Goal: Task Accomplishment & Management: Complete application form

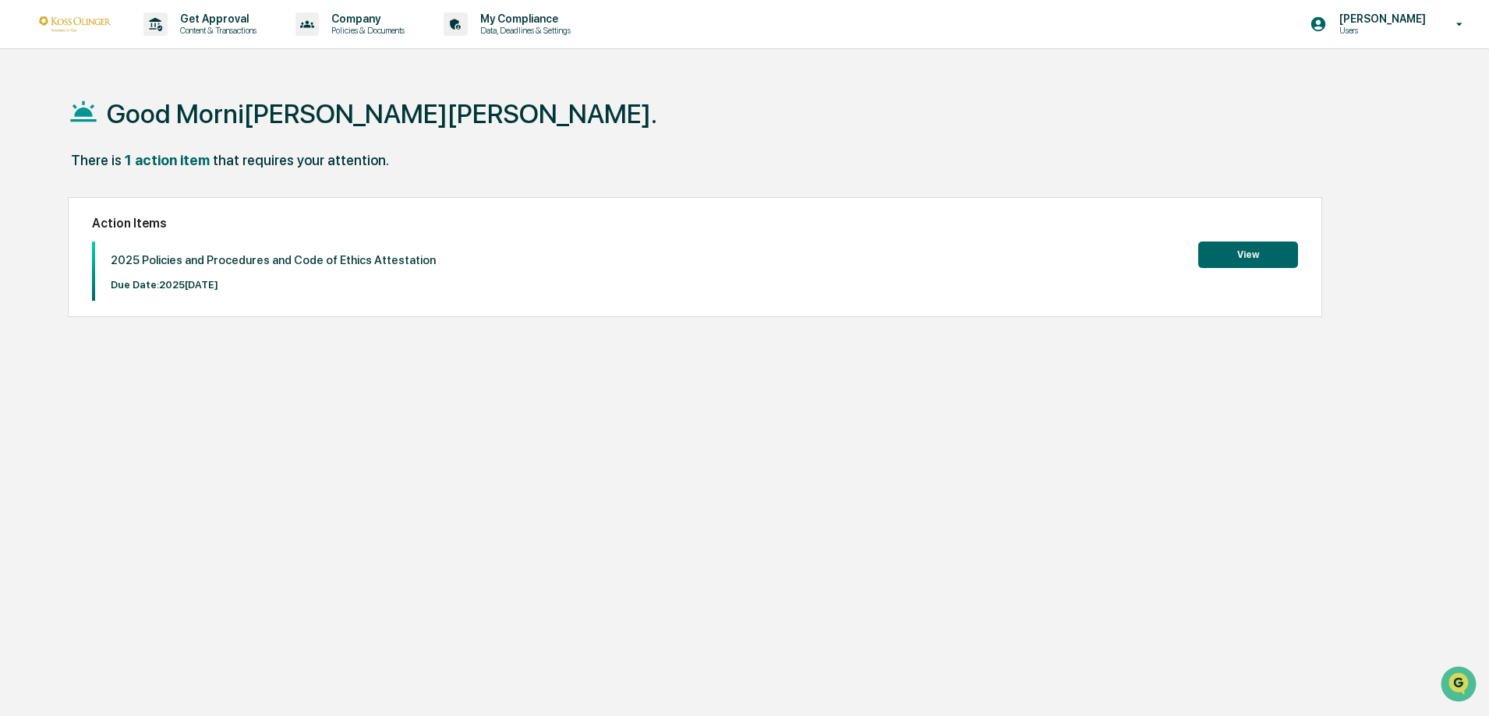
click at [800, 453] on div "Good Morni[PERSON_NAME][PERSON_NAME]. There is 1 action item that requires your…" at bounding box center [737, 432] width 1387 height 716
click at [1237, 260] on button "View" at bounding box center [1248, 255] width 100 height 27
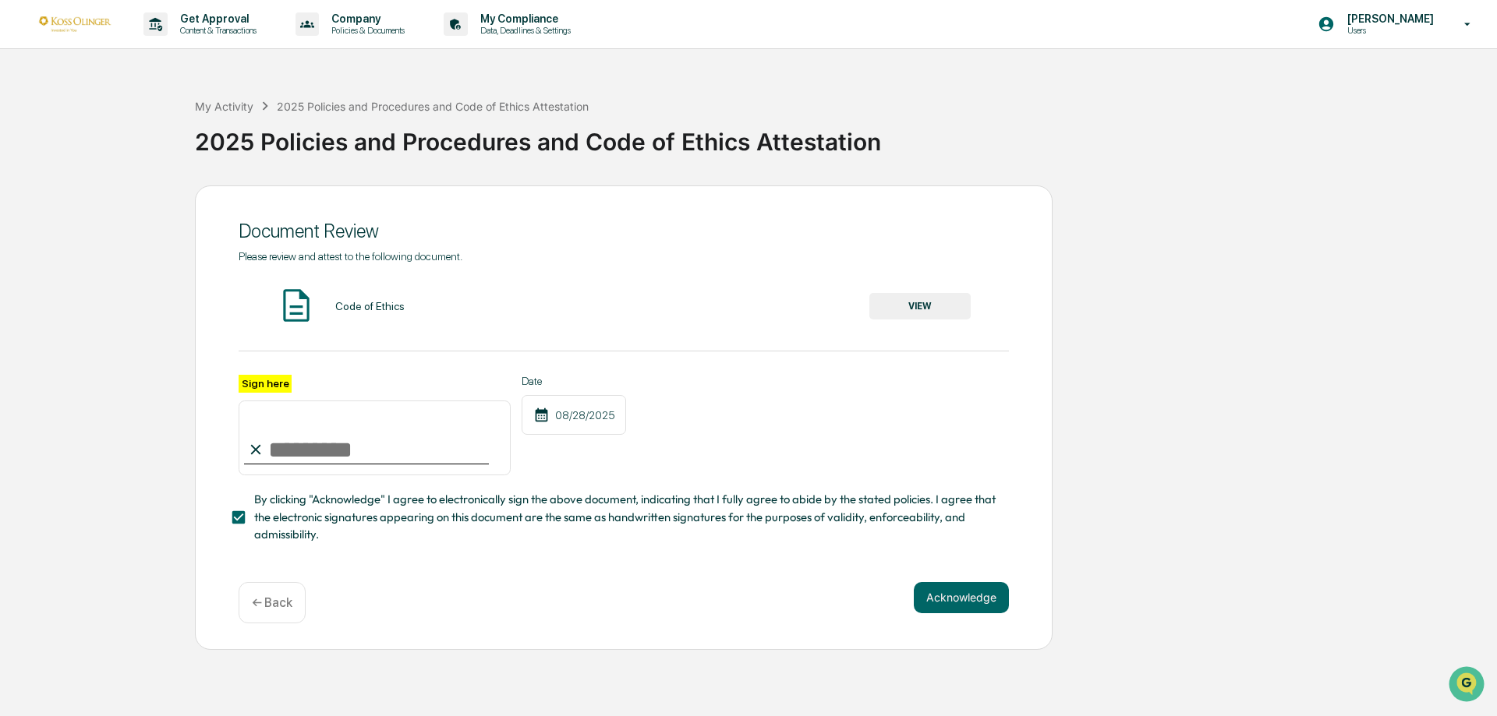
click at [313, 455] on input "Sign here" at bounding box center [375, 438] width 272 height 75
type input "**********"
click at [533, 464] on div "Date 08/2[DATE]" at bounding box center [573, 425] width 104 height 101
click at [271, 380] on label "Sign here" at bounding box center [265, 384] width 53 height 18
click at [271, 401] on input "**********" at bounding box center [375, 438] width 272 height 75
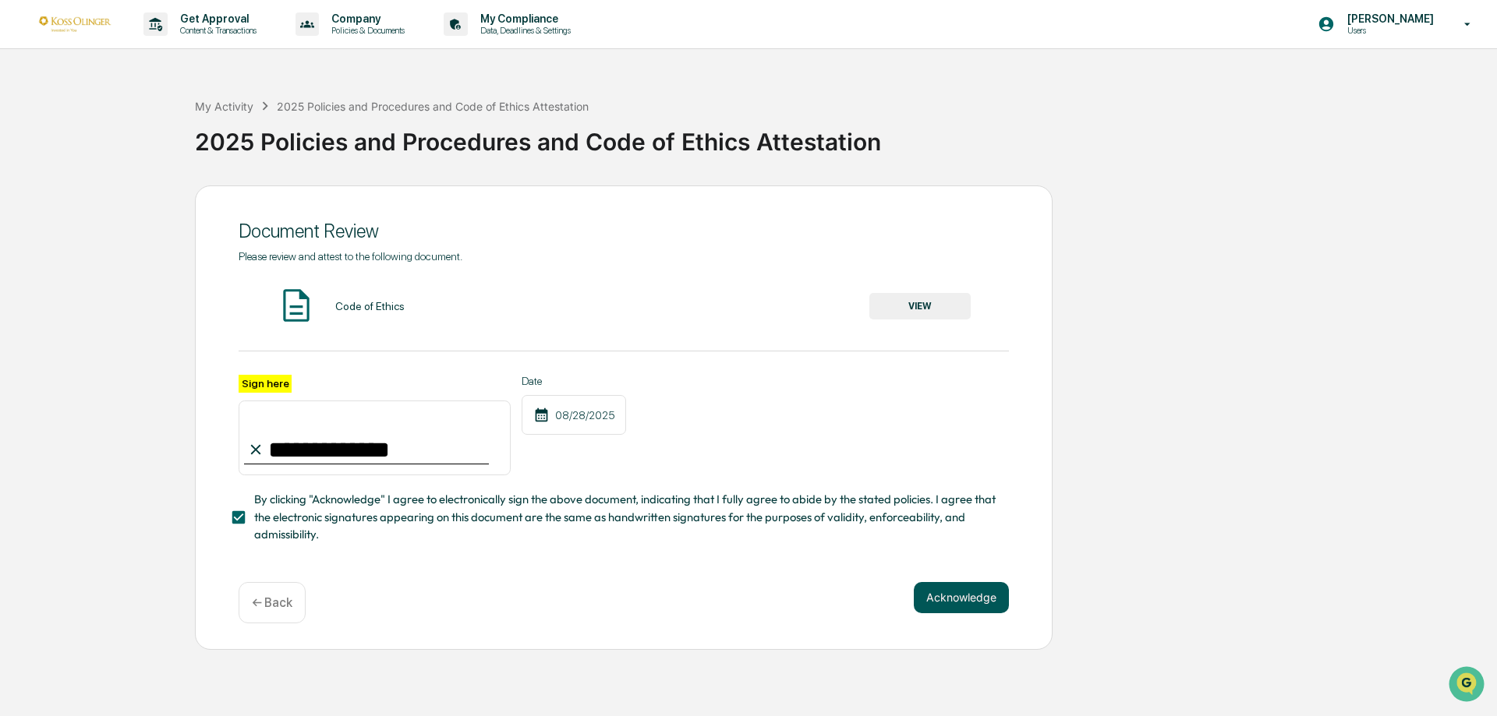
click at [935, 598] on button "Acknowledge" at bounding box center [961, 597] width 95 height 31
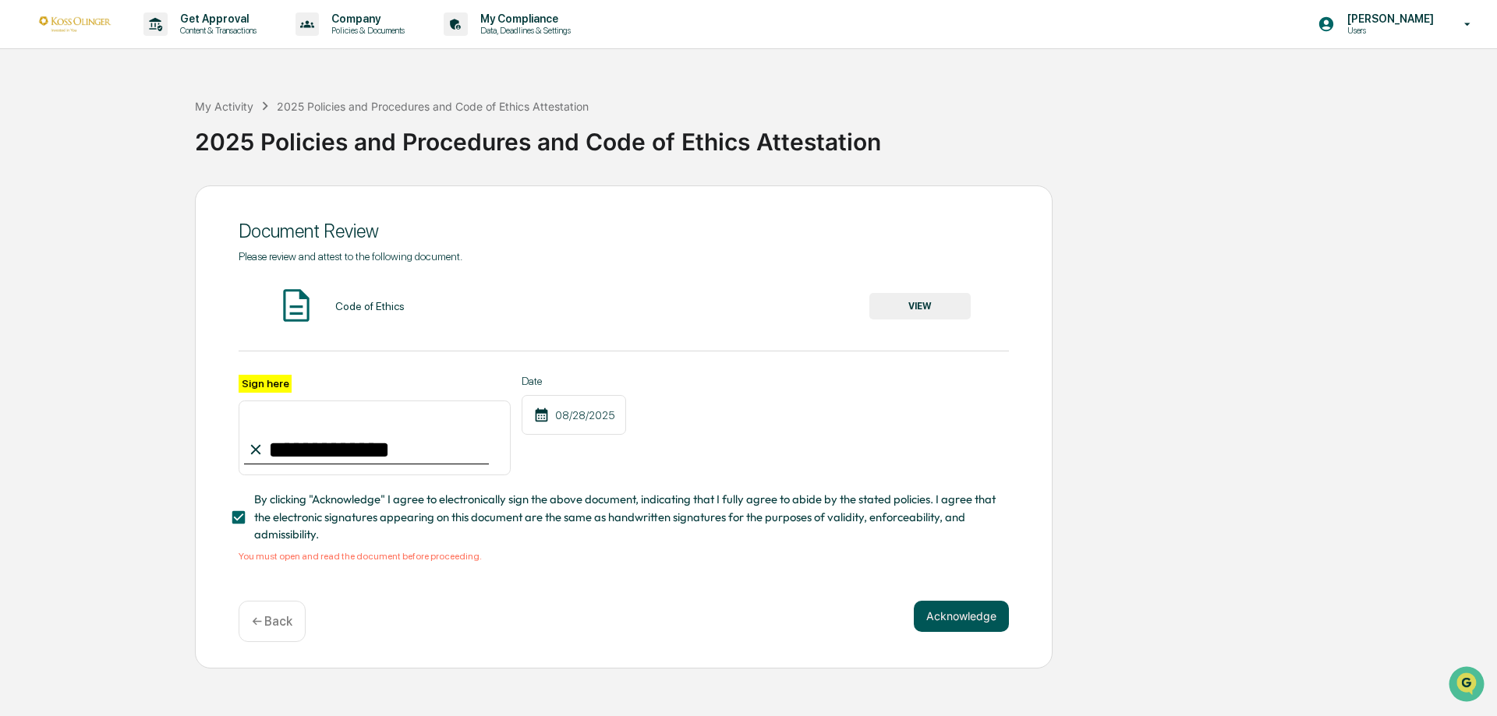
click at [985, 620] on button "Acknowledge" at bounding box center [961, 616] width 95 height 31
click at [947, 315] on button "VIEW" at bounding box center [919, 306] width 101 height 27
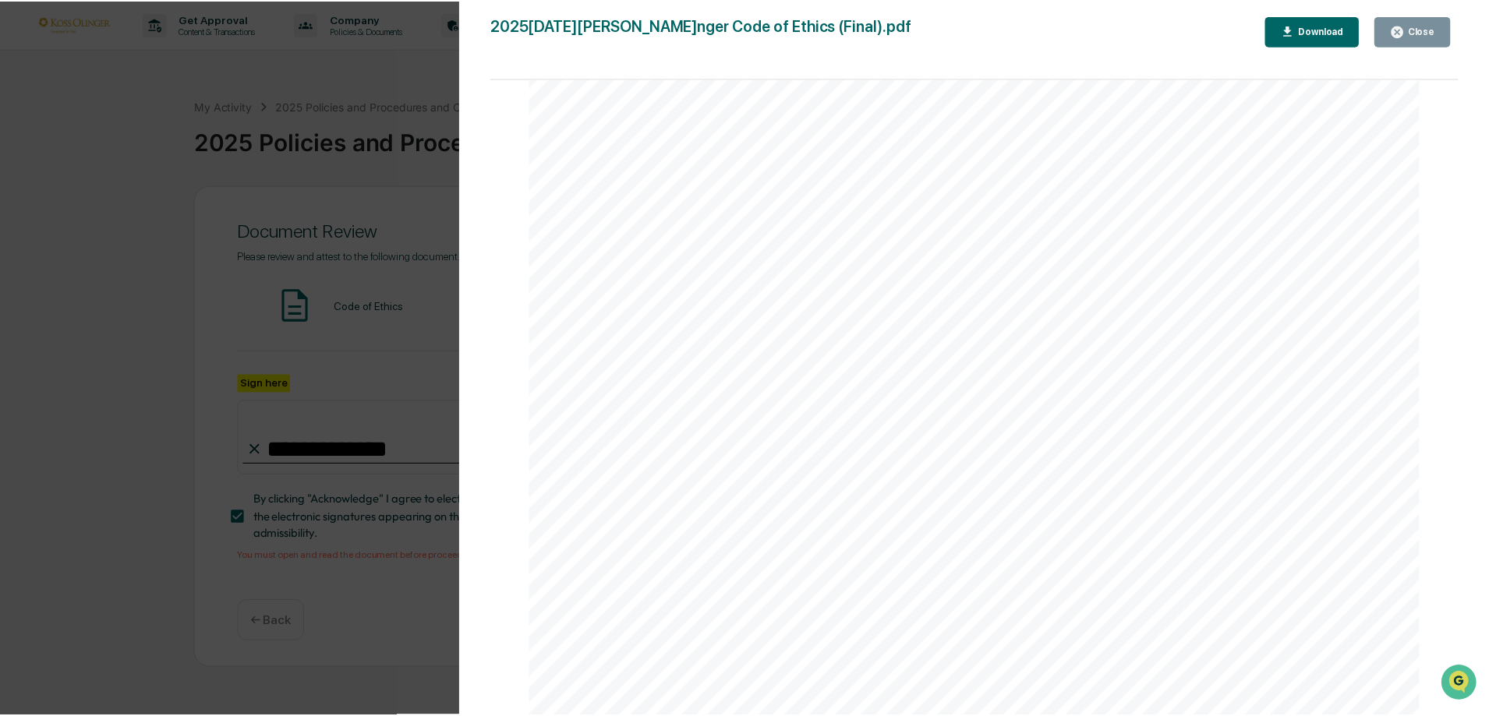
scroll to position [17482, 0]
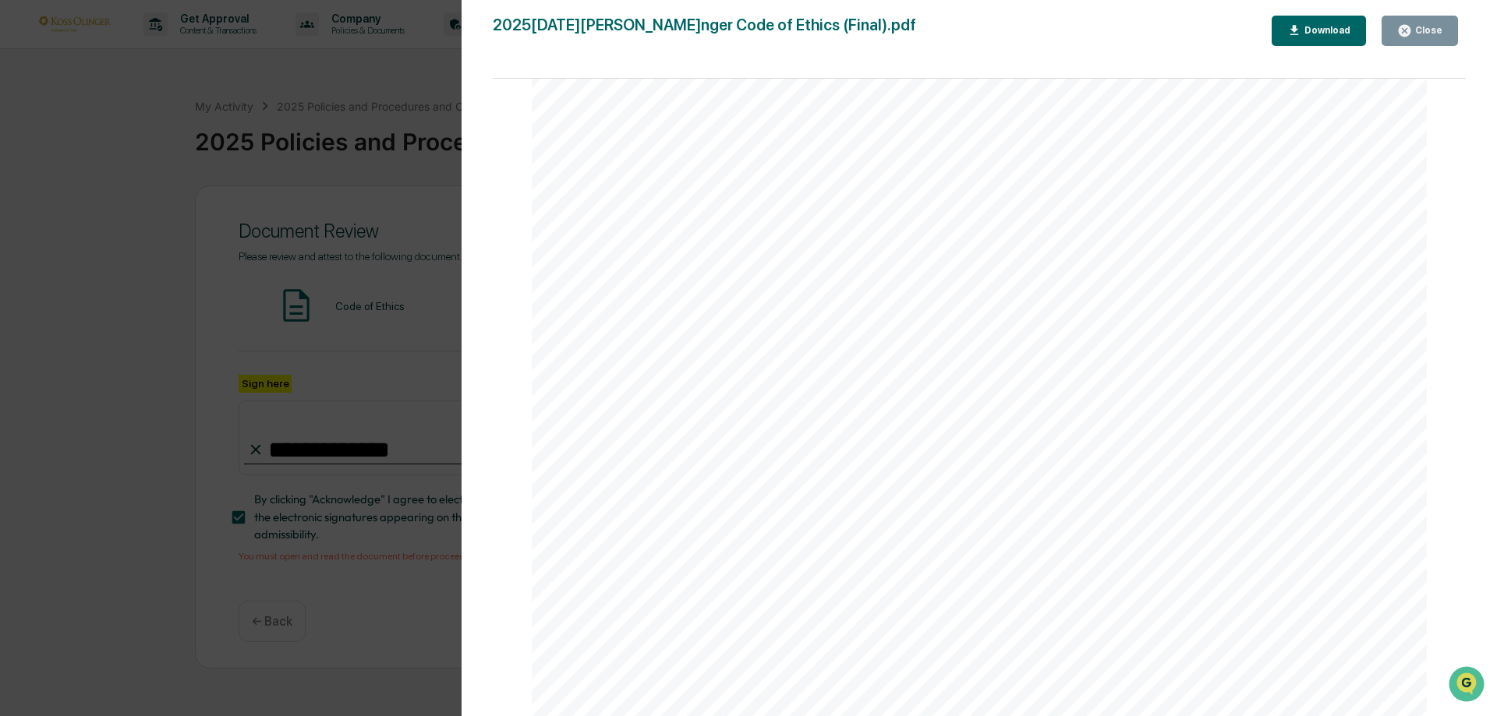
click at [1429, 27] on div "Close" at bounding box center [1427, 30] width 30 height 11
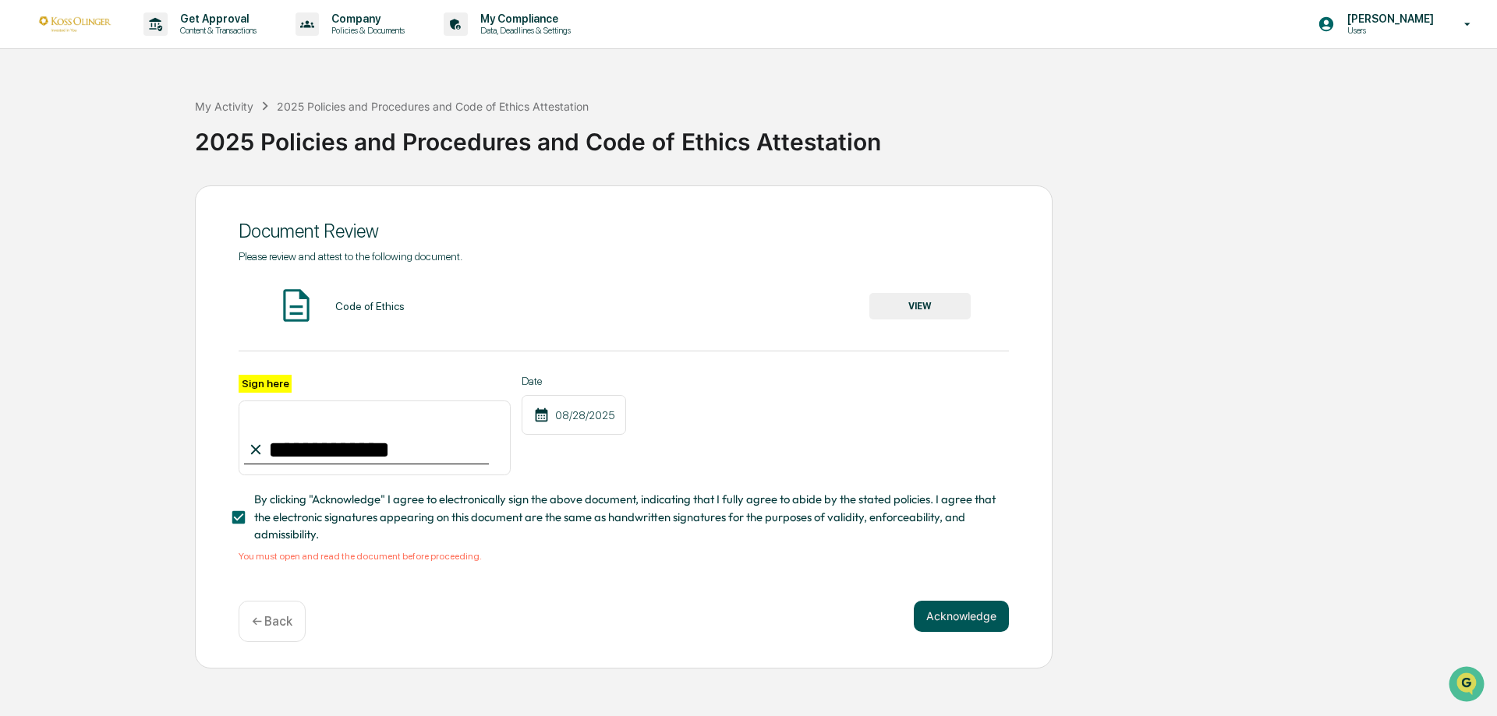
click at [940, 618] on button "Acknowledge" at bounding box center [961, 616] width 95 height 31
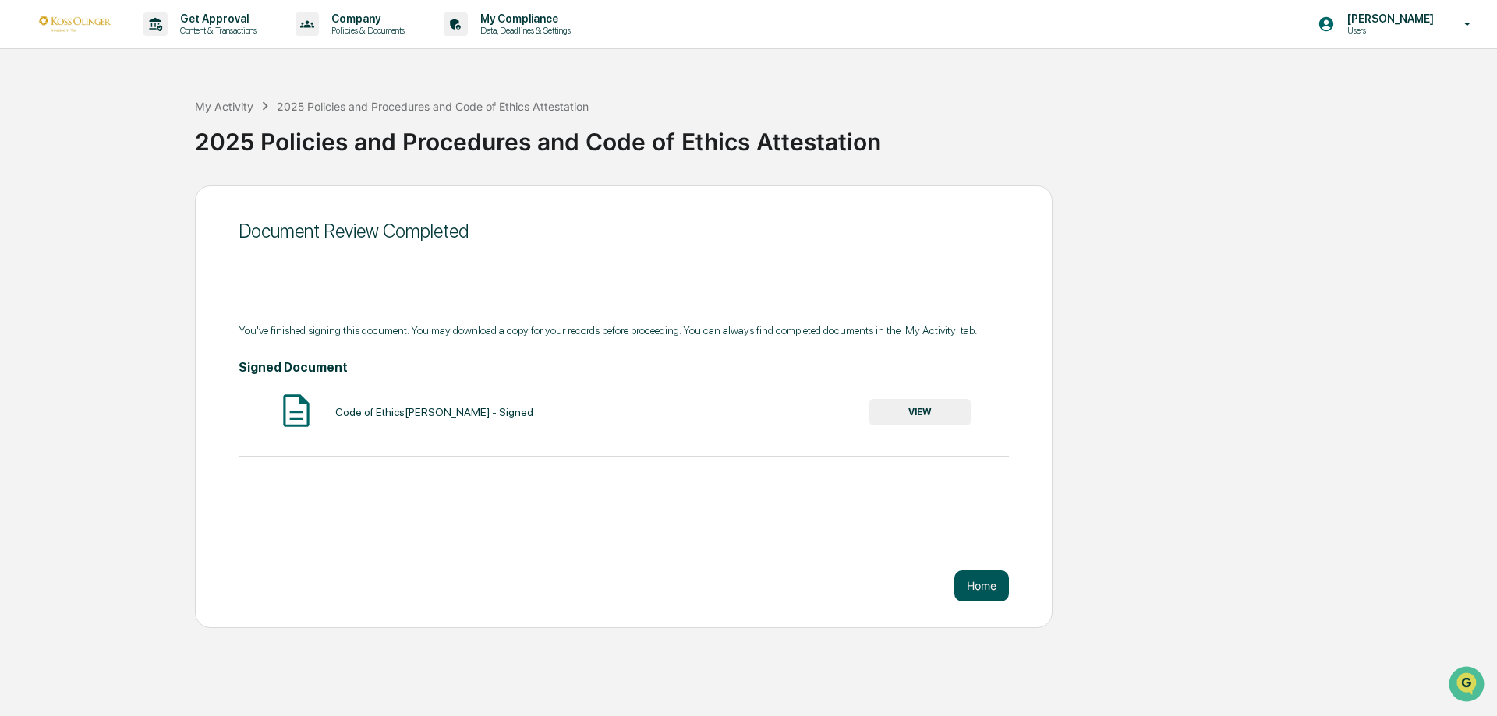
click at [990, 593] on button "Home" at bounding box center [981, 586] width 55 height 31
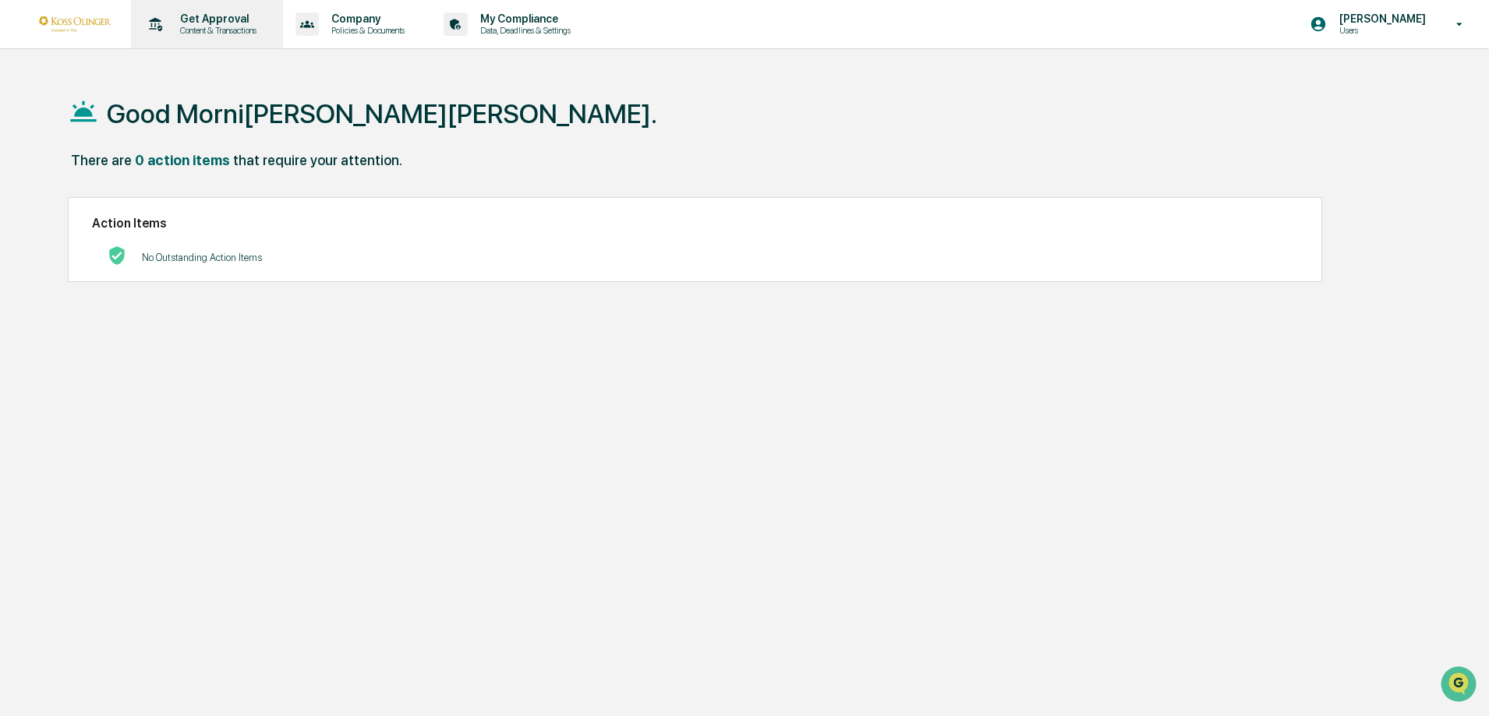
click at [156, 25] on icon at bounding box center [156, 24] width 13 height 14
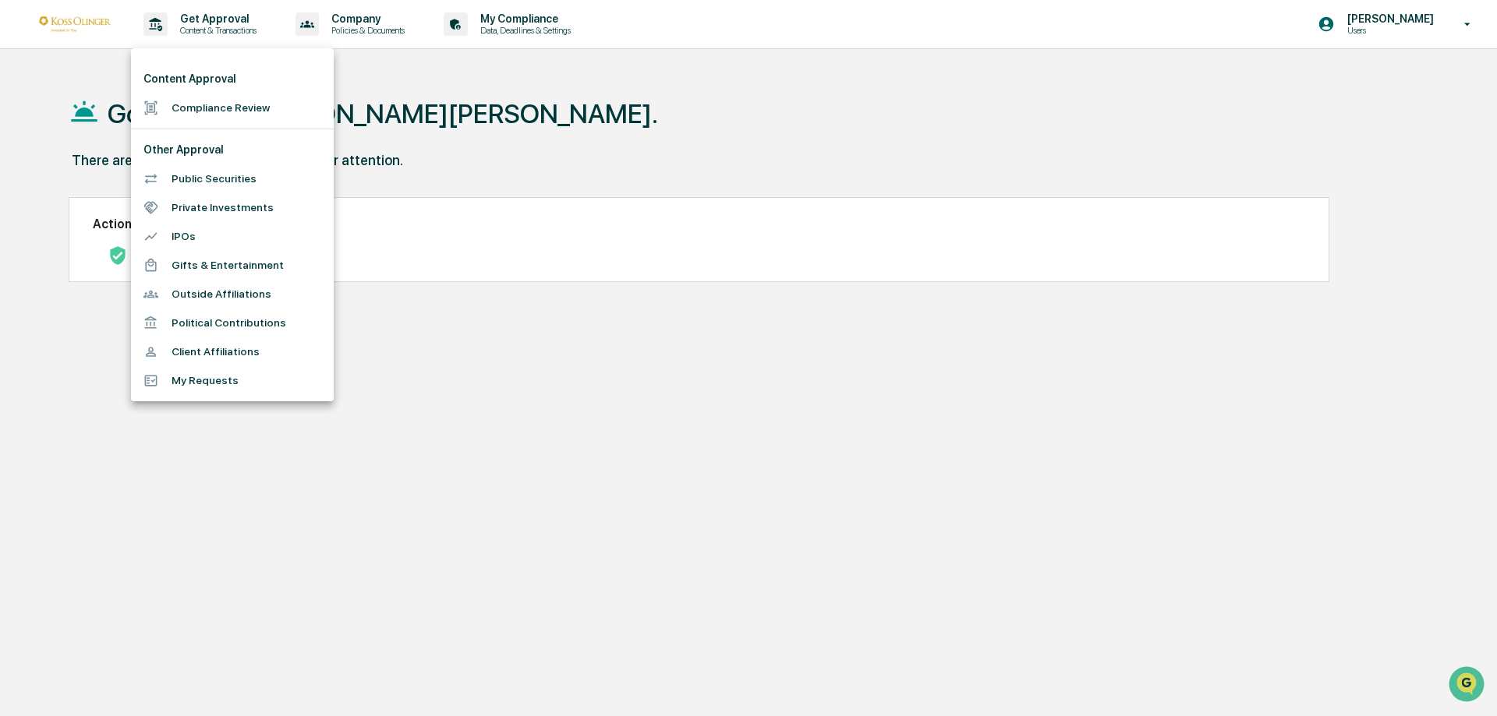
click at [513, 150] on div at bounding box center [748, 358] width 1497 height 716
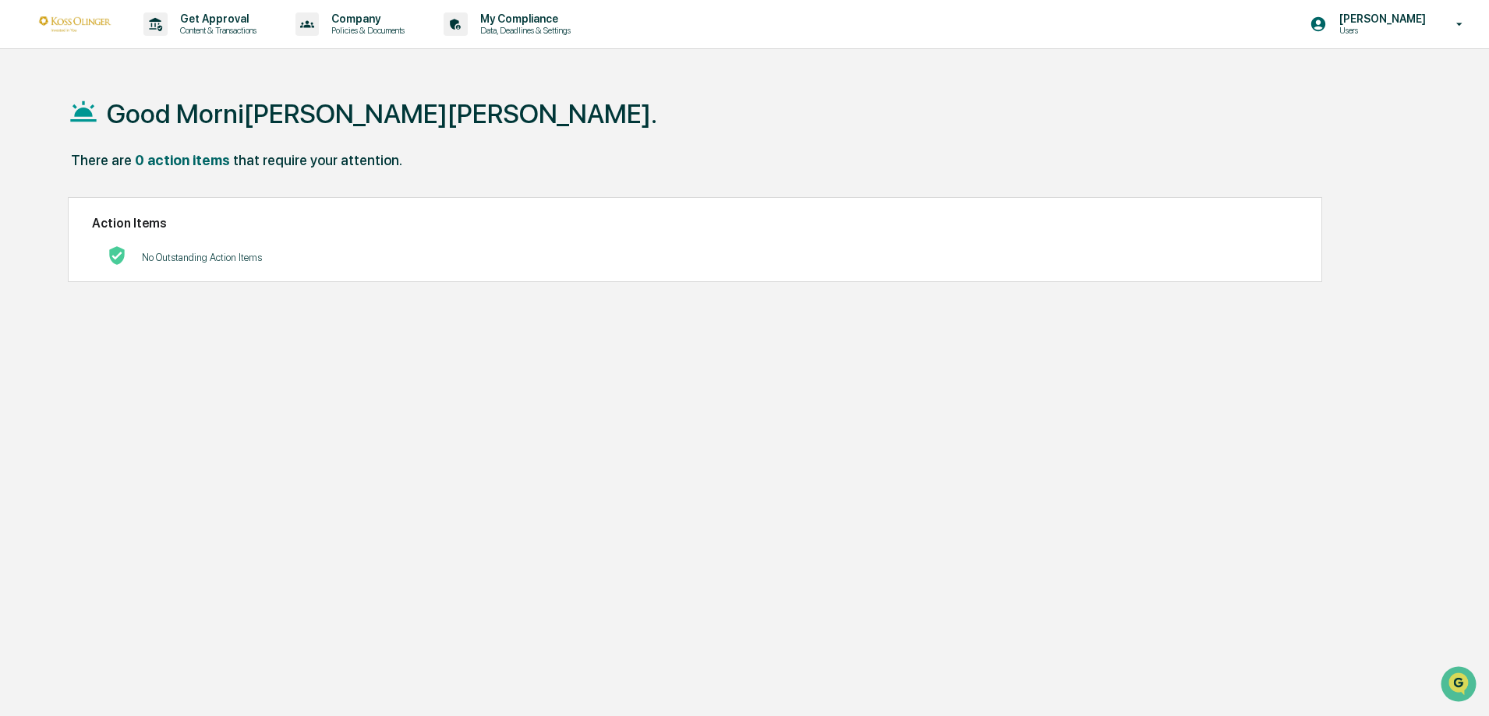
click at [91, 23] on img at bounding box center [74, 23] width 75 height 15
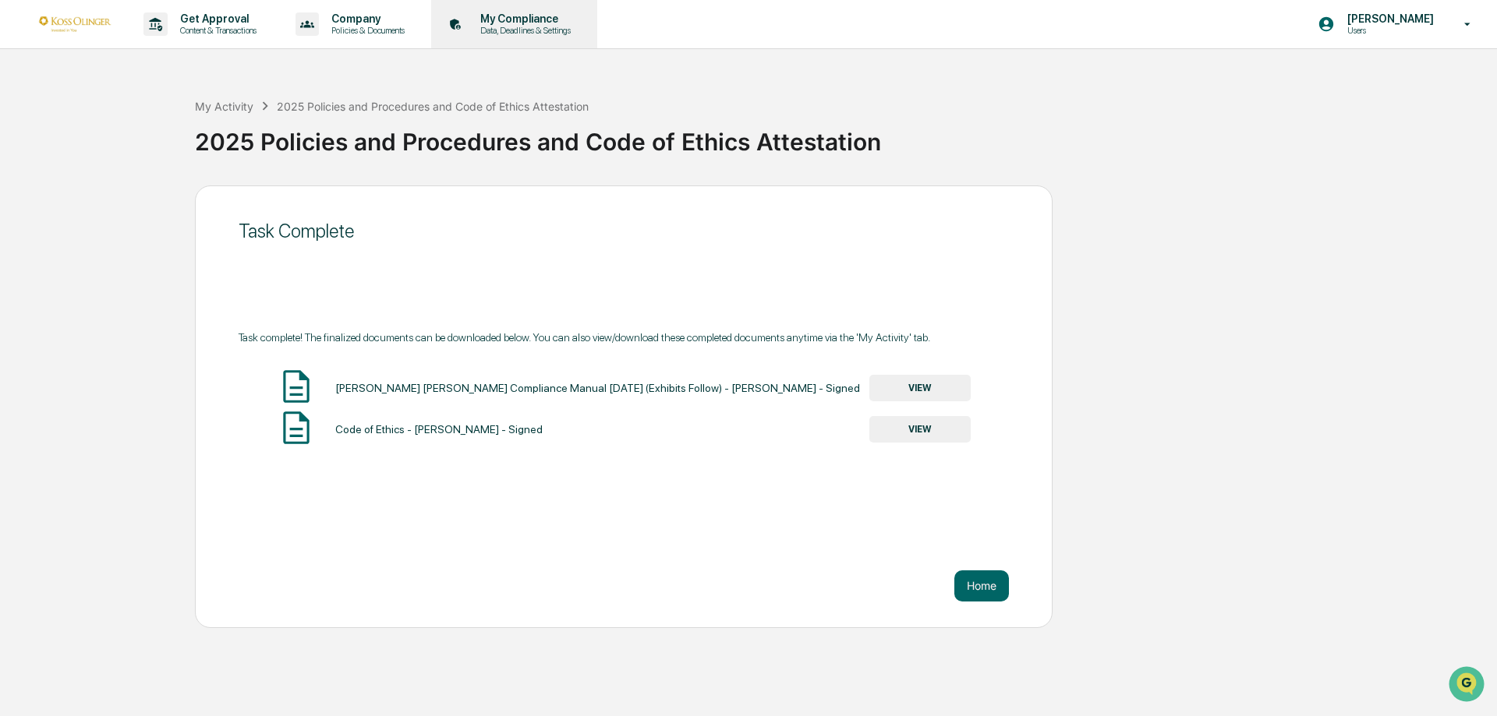
click at [539, 32] on p "Data, Deadlines & Settings" at bounding box center [523, 30] width 111 height 11
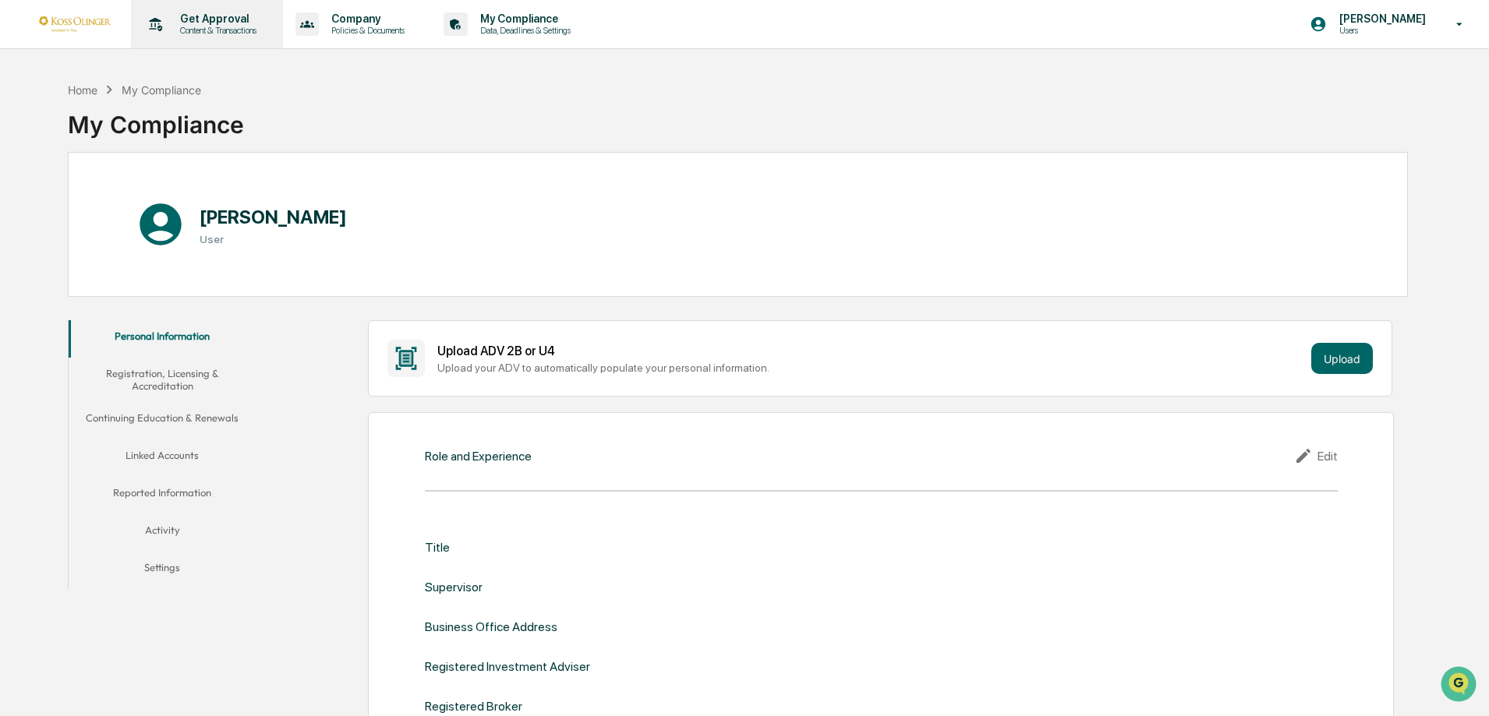
click at [145, 27] on icon at bounding box center [155, 24] width 24 height 24
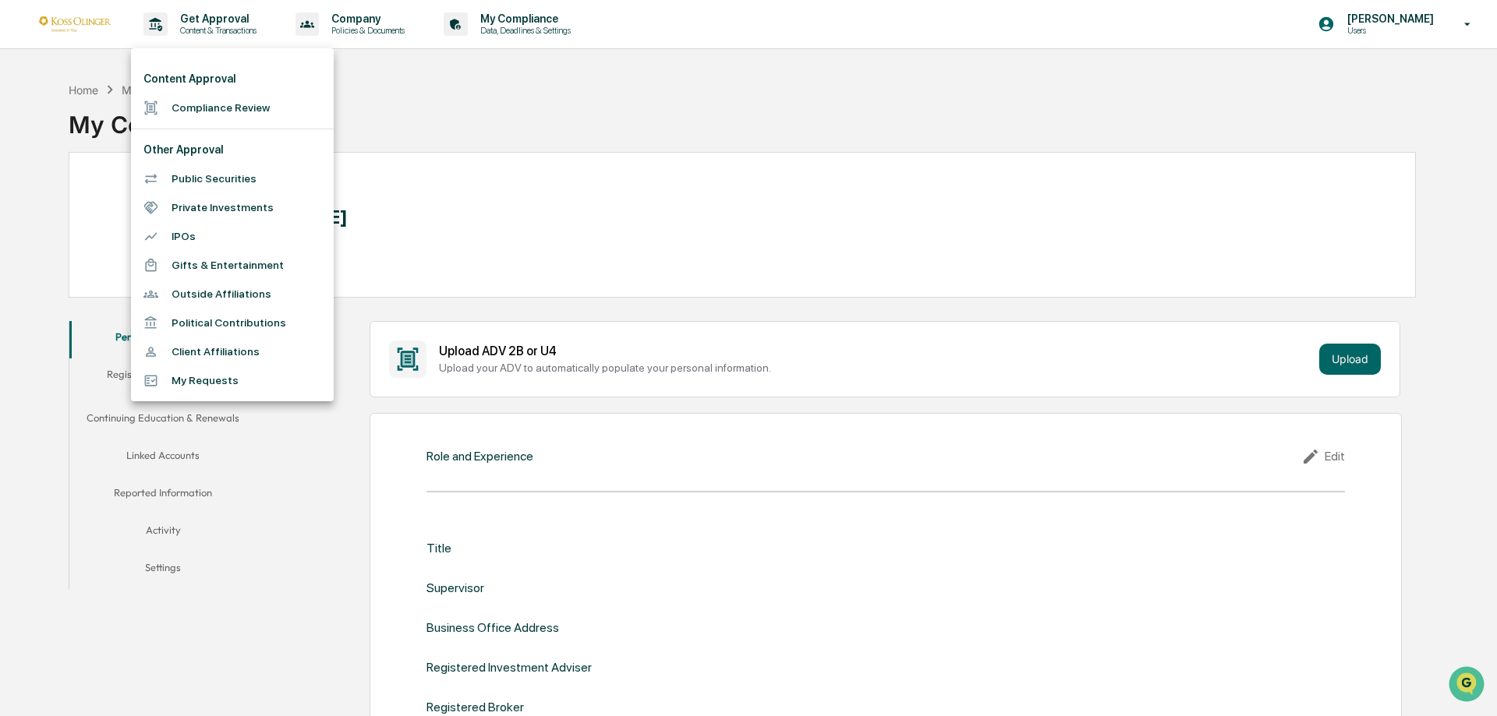
click at [209, 118] on li "Compliance Review" at bounding box center [232, 108] width 203 height 29
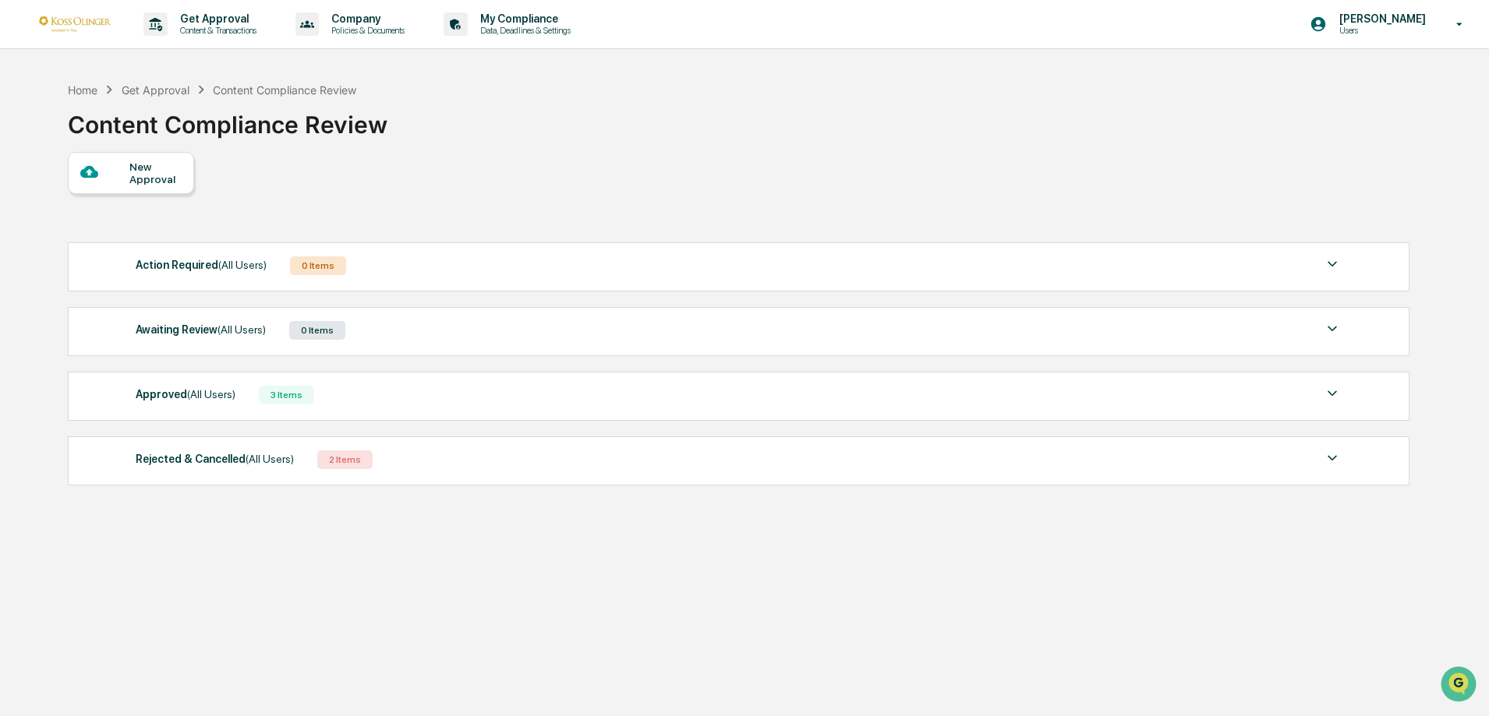
click at [158, 169] on div "New Approval" at bounding box center [155, 173] width 52 height 25
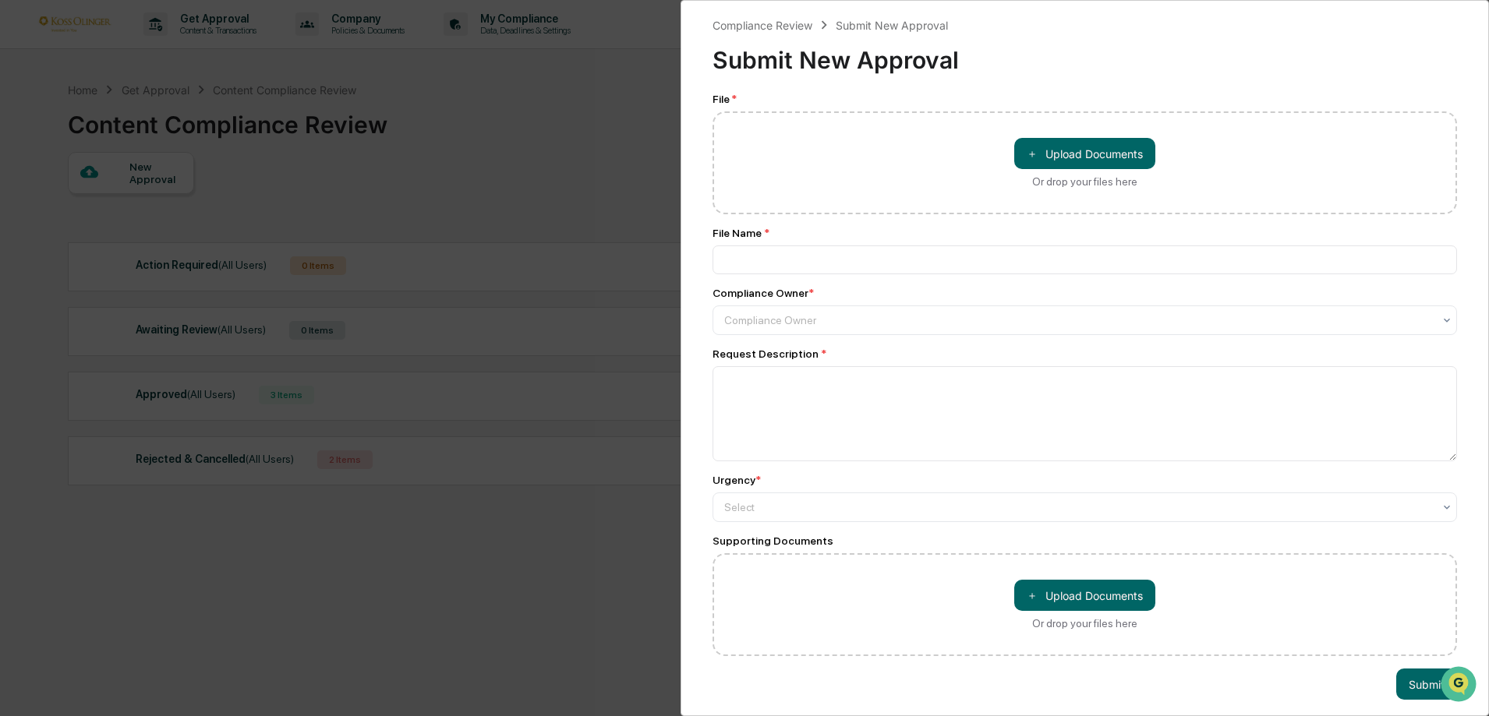
click at [591, 132] on div "Compliance Review Submit New Approval Submit New Approval File * ＋ Upload Docum…" at bounding box center [744, 358] width 1489 height 716
